Goal: Navigation & Orientation: Find specific page/section

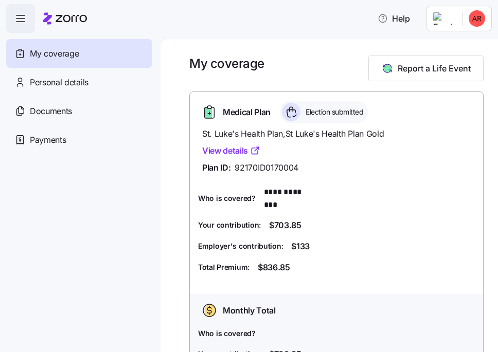
click at [41, 56] on span "My coverage" at bounding box center [54, 53] width 49 height 13
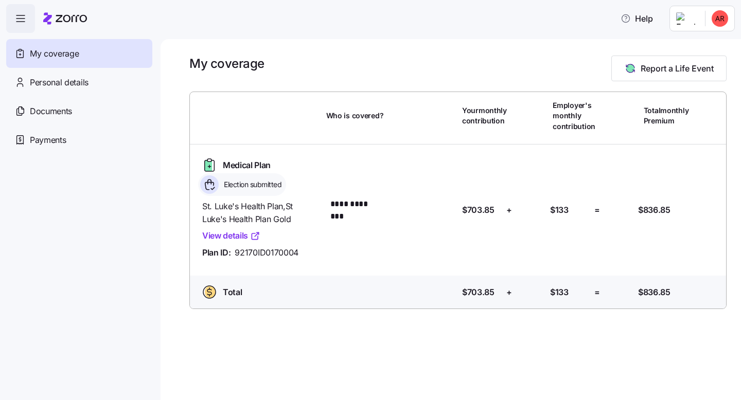
click at [23, 19] on icon "button" at bounding box center [20, 18] width 12 height 12
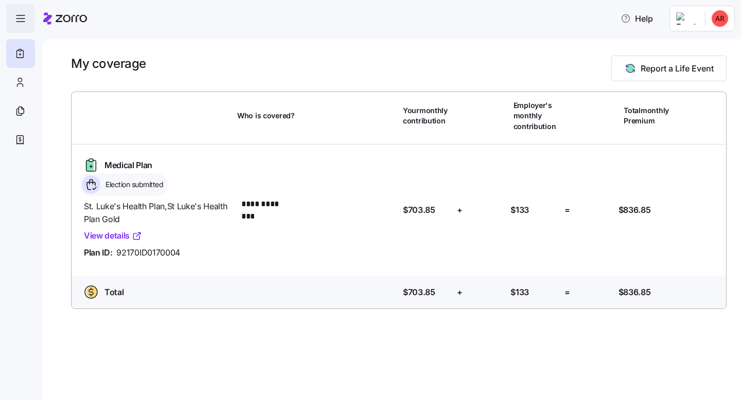
click at [23, 19] on icon "button" at bounding box center [20, 18] width 12 height 12
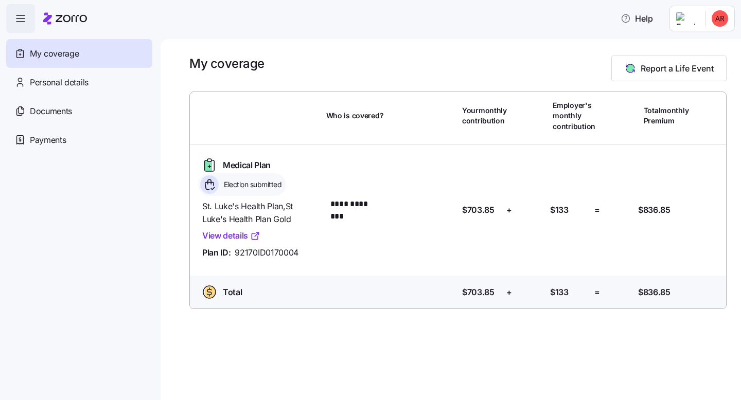
click at [66, 58] on span "My coverage" at bounding box center [54, 53] width 49 height 13
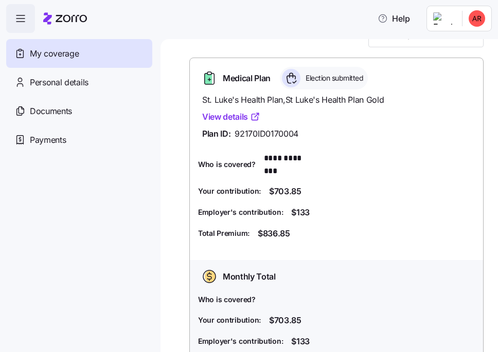
scroll to position [37, 0]
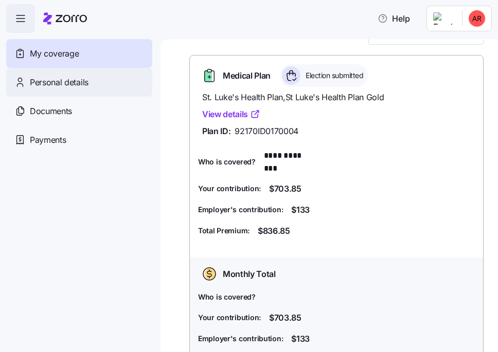
click at [63, 83] on span "Personal details" at bounding box center [59, 82] width 59 height 13
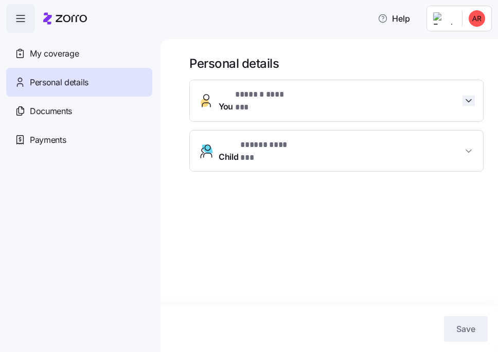
click at [469, 96] on icon "button" at bounding box center [468, 101] width 10 height 10
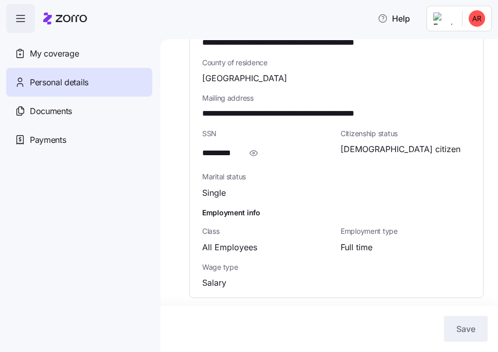
scroll to position [381, 0]
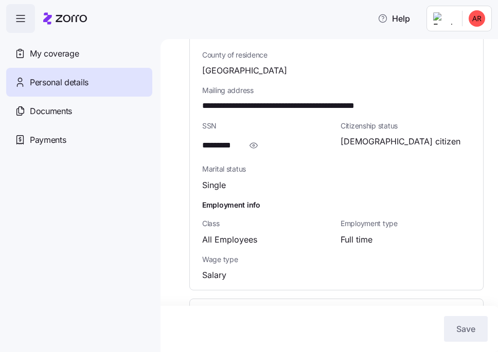
click at [471, 318] on icon "button" at bounding box center [468, 319] width 5 height 3
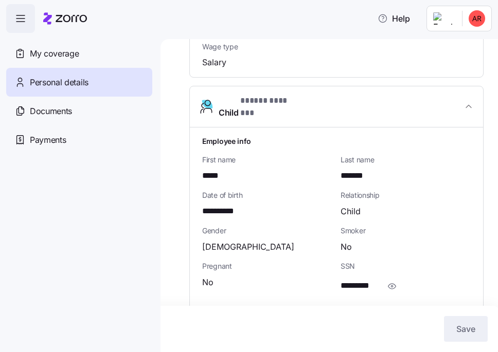
scroll to position [594, 0]
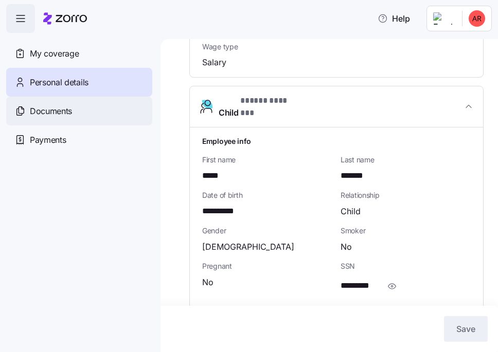
click at [73, 122] on div "Documents" at bounding box center [79, 111] width 146 height 29
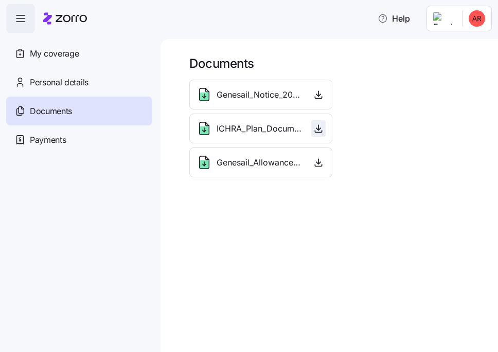
click at [321, 132] on icon "button" at bounding box center [318, 128] width 10 height 10
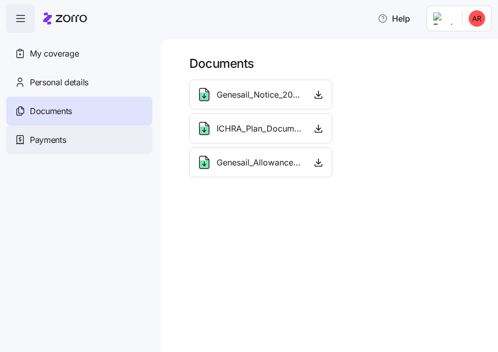
click at [85, 138] on div "Payments" at bounding box center [79, 139] width 146 height 29
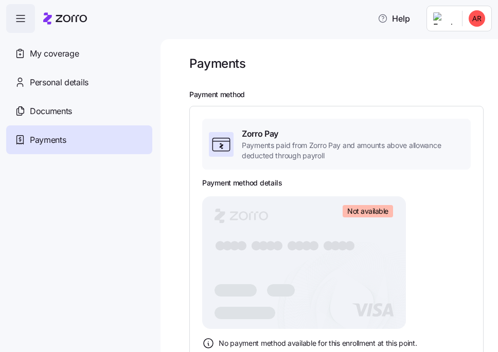
click at [23, 20] on icon "button" at bounding box center [20, 18] width 12 height 12
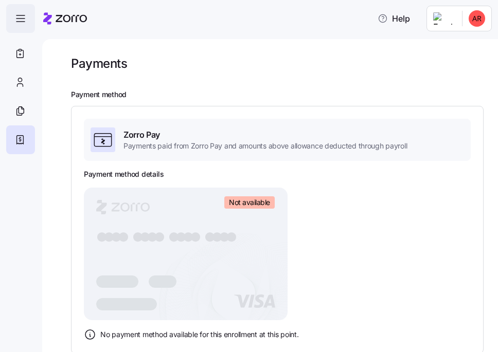
click at [23, 20] on icon "button" at bounding box center [20, 18] width 12 height 12
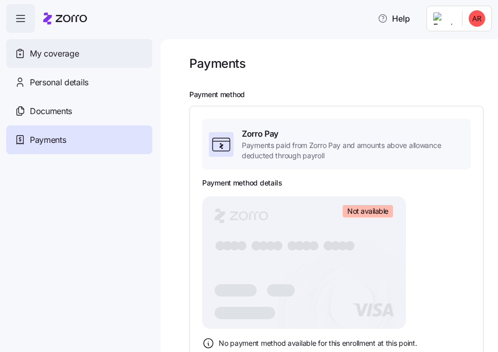
click at [62, 56] on span "My coverage" at bounding box center [54, 53] width 49 height 13
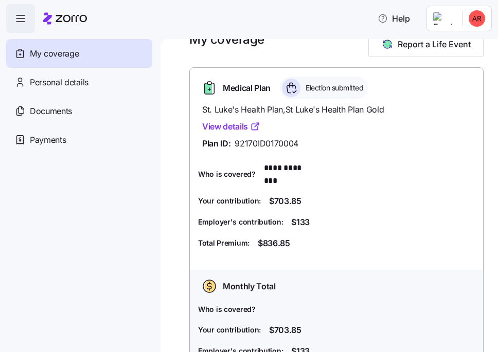
scroll to position [25, 0]
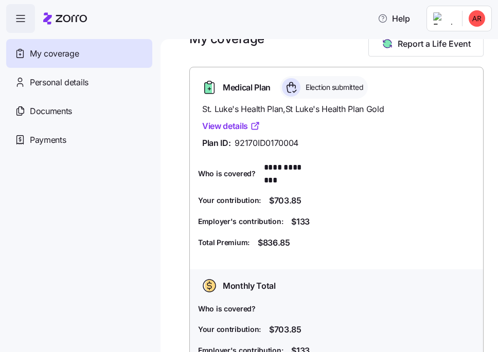
click at [217, 126] on link "View details" at bounding box center [231, 126] width 58 height 13
